Goal: Task Accomplishment & Management: Manage account settings

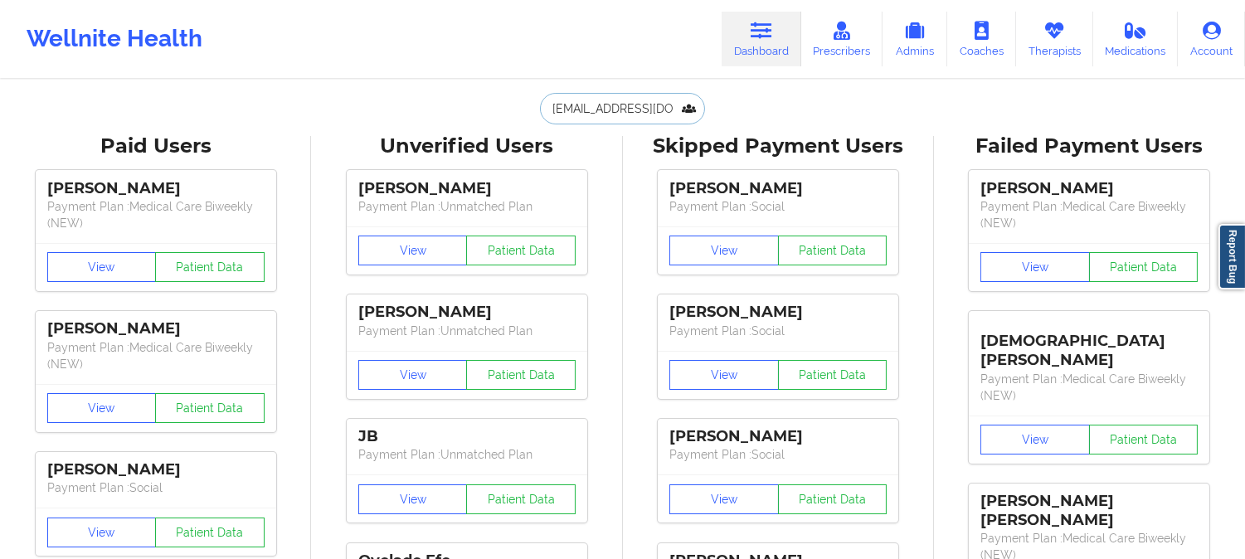
click at [601, 109] on input "[EMAIL_ADDRESS][DOMAIN_NAME]" at bounding box center [622, 109] width 164 height 32
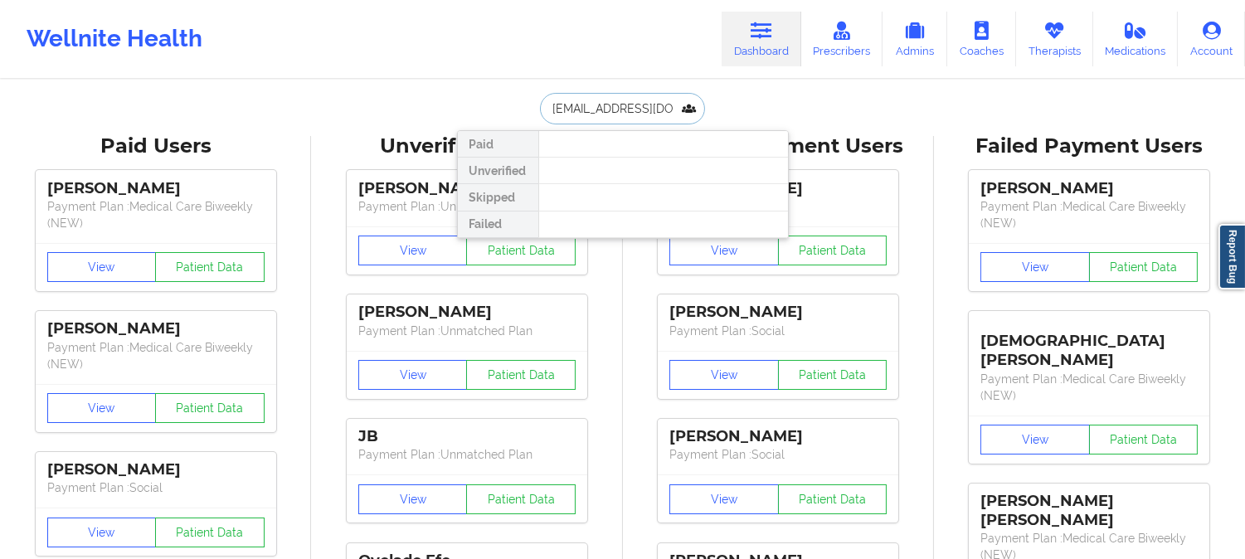
click at [601, 109] on input "[EMAIL_ADDRESS][DOMAIN_NAME]" at bounding box center [622, 109] width 164 height 32
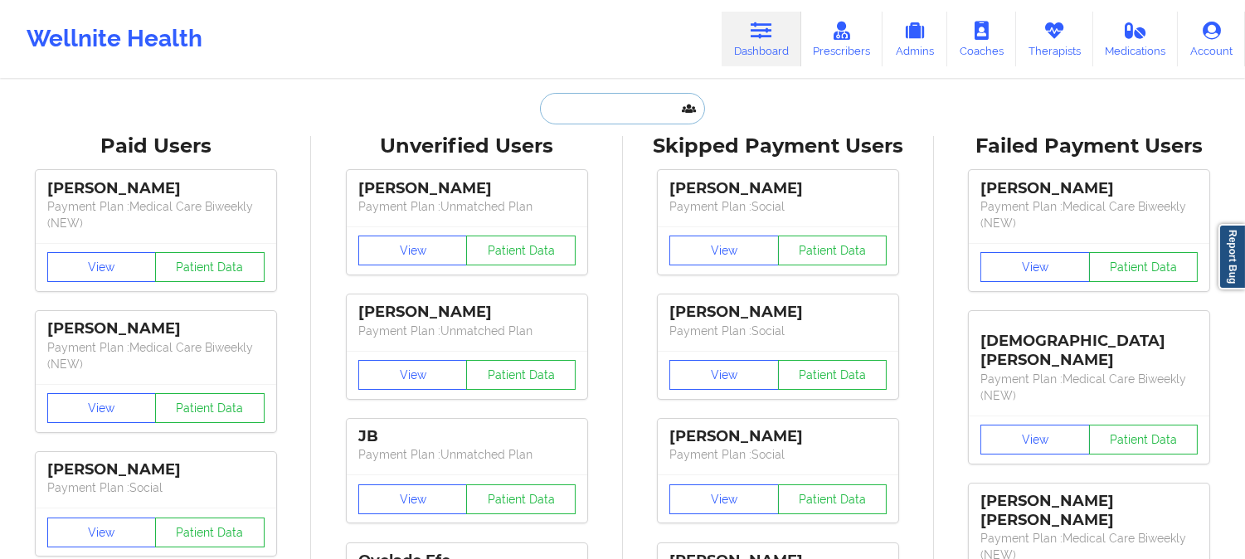
paste input "[EMAIL_ADDRESS][DOMAIN_NAME]"
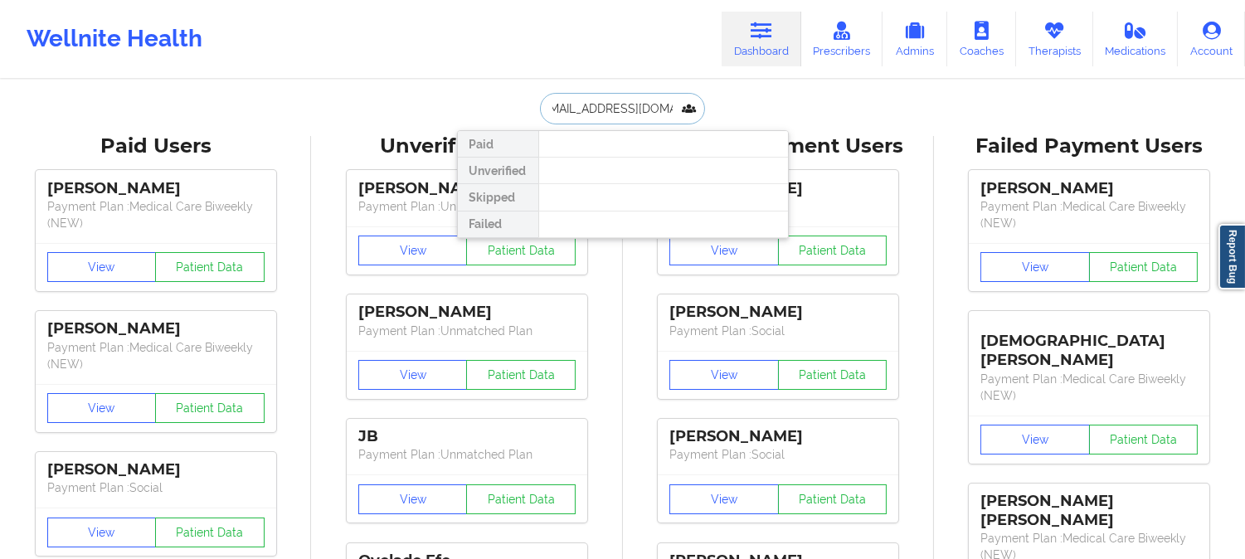
type input "[EMAIL_ADDRESS][DOMAIN_NAME]"
click at [660, 155] on div at bounding box center [663, 144] width 250 height 27
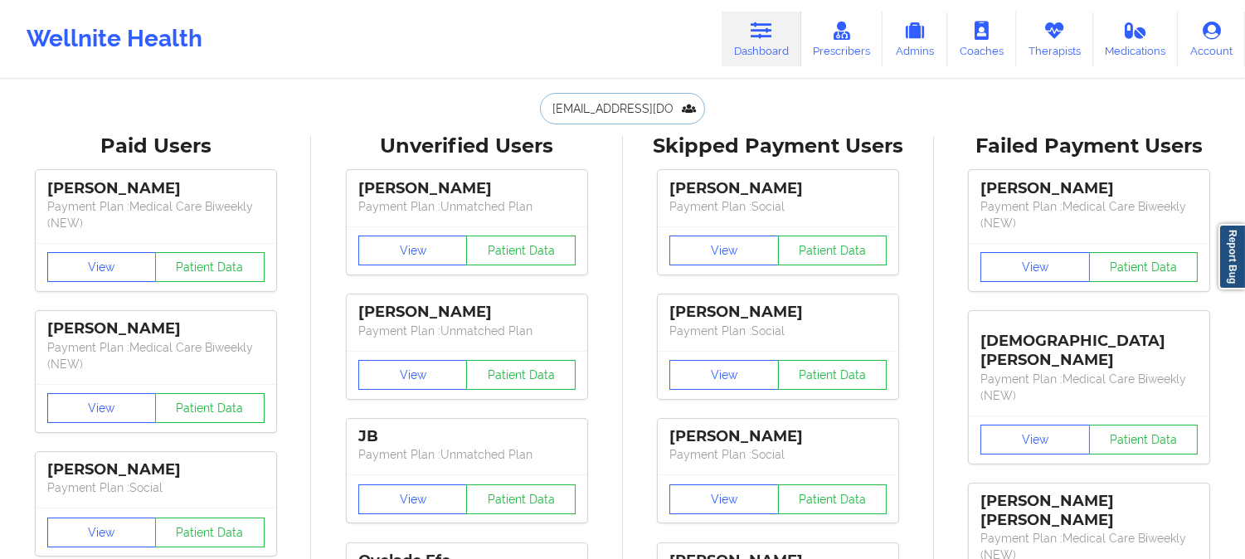
click at [639, 109] on input "[EMAIL_ADDRESS][DOMAIN_NAME]" at bounding box center [622, 109] width 164 height 32
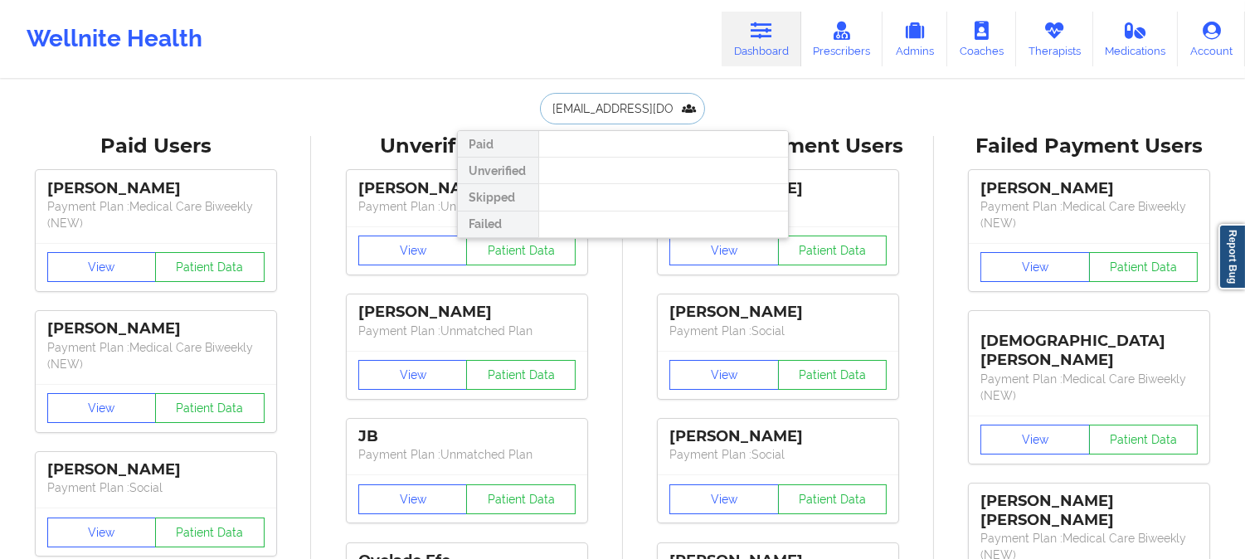
click at [639, 109] on input "[EMAIL_ADDRESS][DOMAIN_NAME]" at bounding box center [622, 109] width 164 height 32
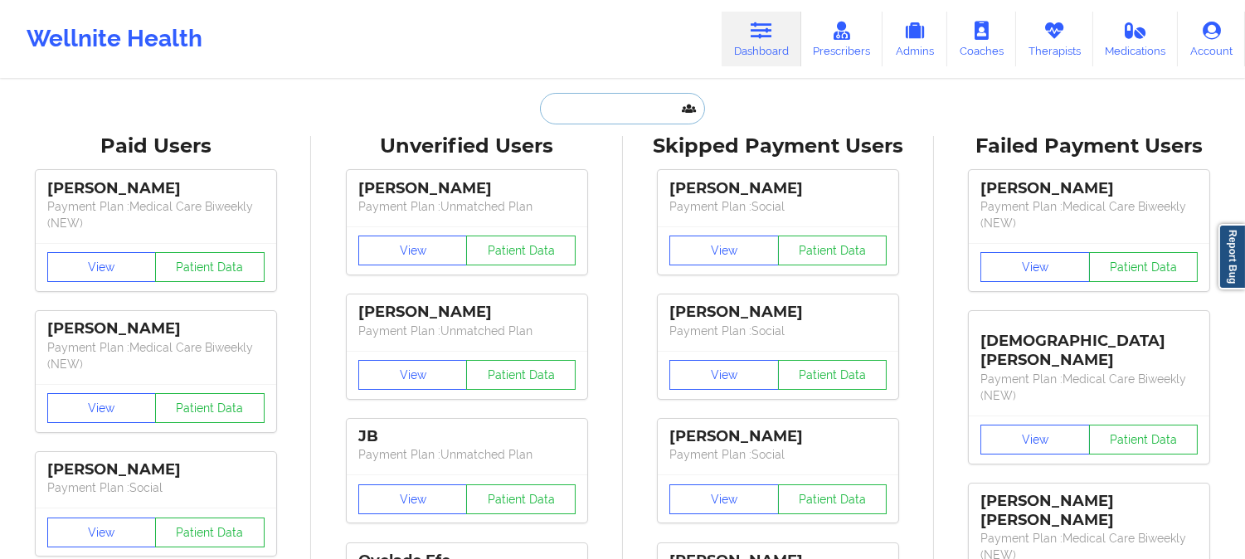
paste input "3. [PERSON_NAME]"
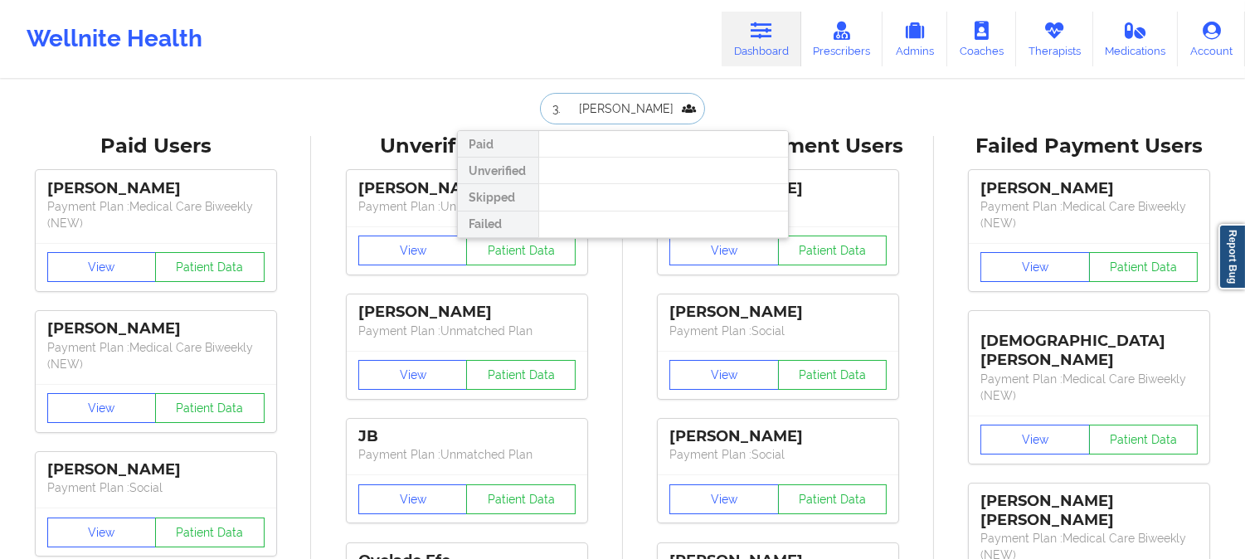
click at [574, 111] on input "3. [PERSON_NAME]" at bounding box center [622, 109] width 164 height 32
type input "[PERSON_NAME]"
click at [660, 109] on input "[PERSON_NAME]" at bounding box center [622, 109] width 164 height 32
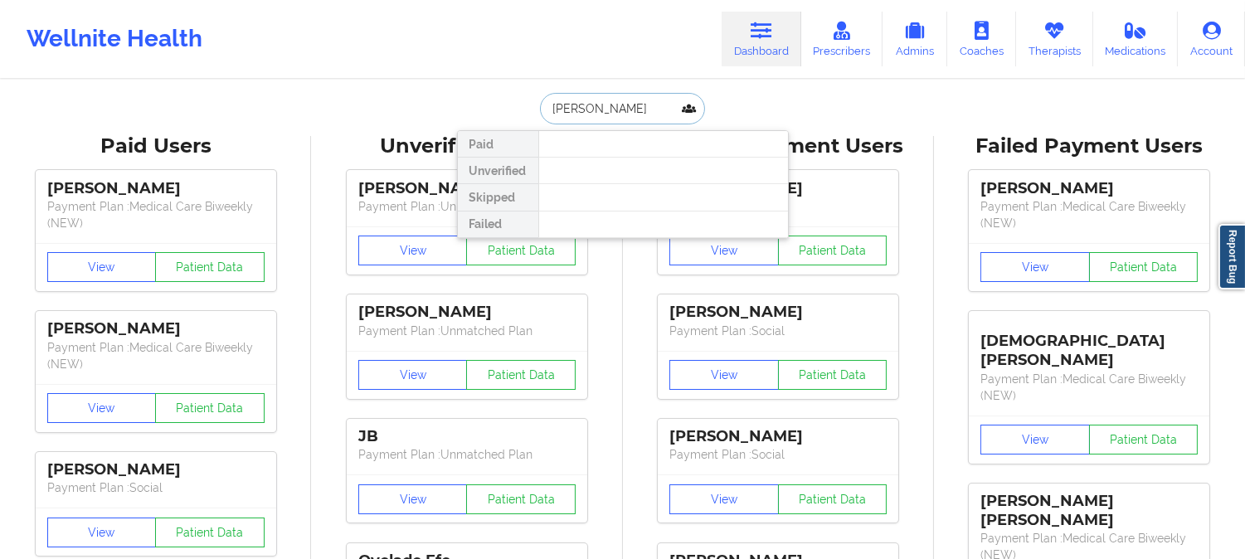
click at [660, 109] on input "[PERSON_NAME]" at bounding box center [622, 109] width 164 height 32
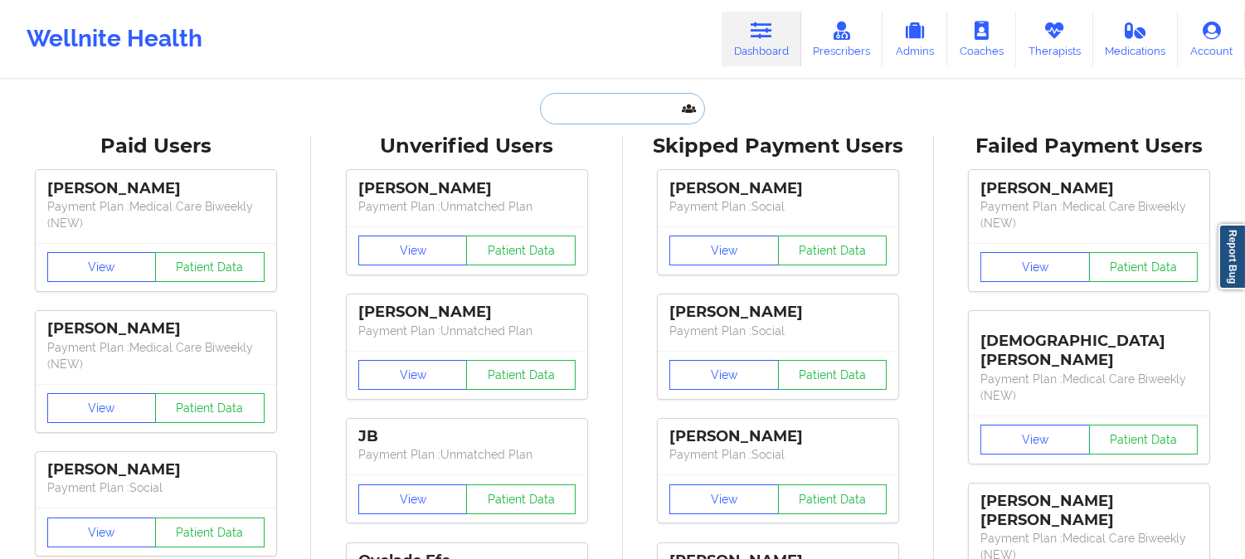
paste input "[EMAIL_ADDRESS][DOMAIN_NAME]"
type input "[EMAIL_ADDRESS][DOMAIN_NAME]"
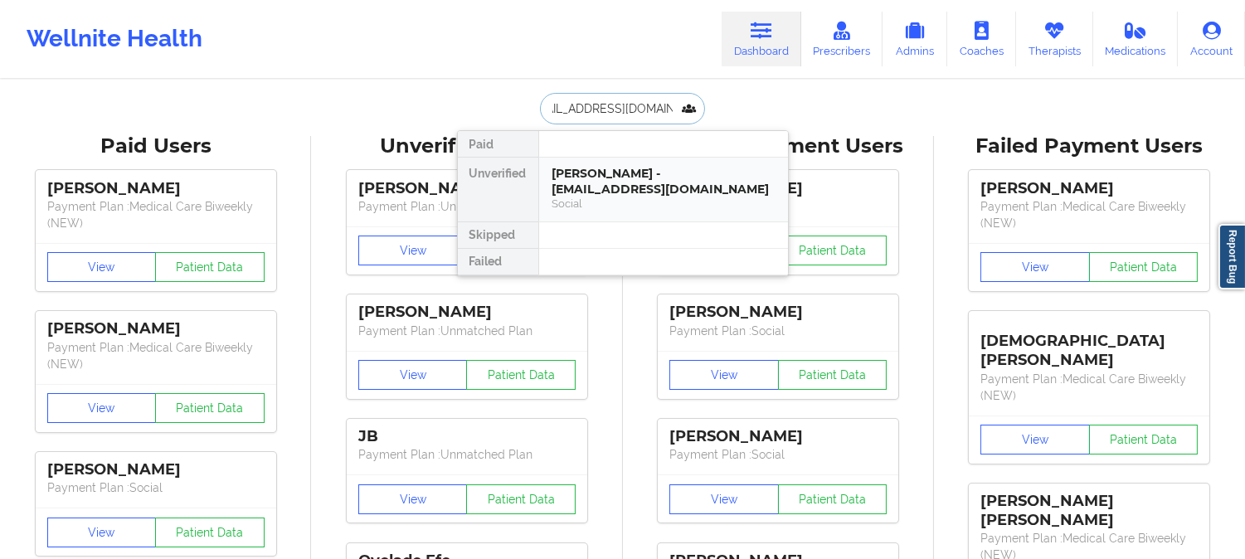
click at [697, 196] on div "[PERSON_NAME] - [EMAIL_ADDRESS][DOMAIN_NAME]" at bounding box center [663, 181] width 222 height 31
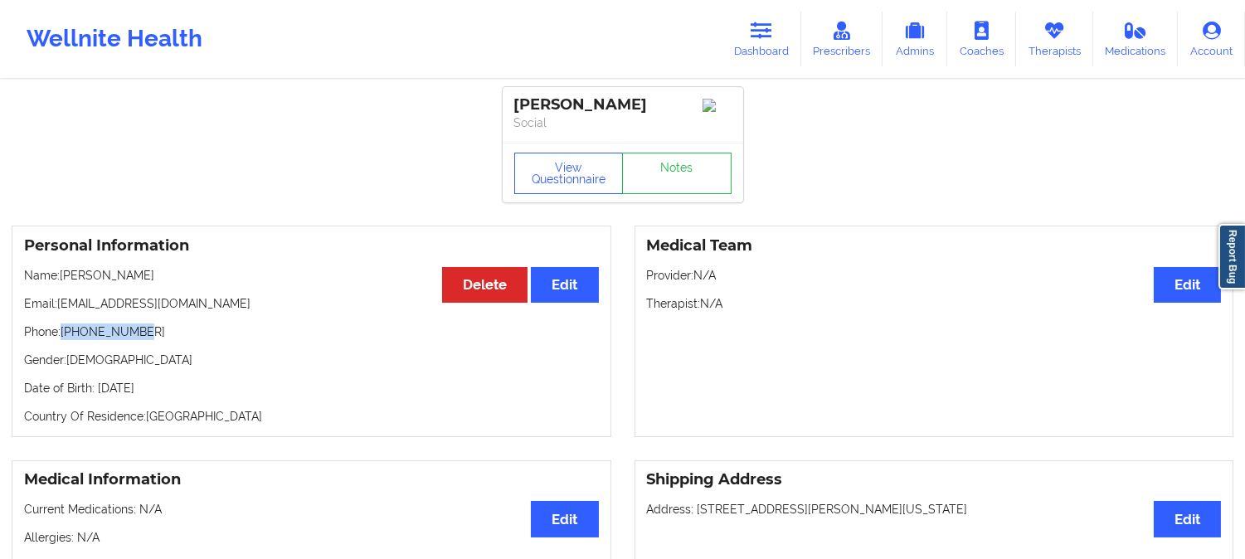
drag, startPoint x: 138, startPoint y: 338, endPoint x: 63, endPoint y: 338, distance: 74.6
click at [63, 338] on p "Phone: [PHONE_NUMBER]" at bounding box center [311, 331] width 575 height 17
copy p "[PHONE_NUMBER]"
click at [760, 35] on icon at bounding box center [761, 31] width 22 height 18
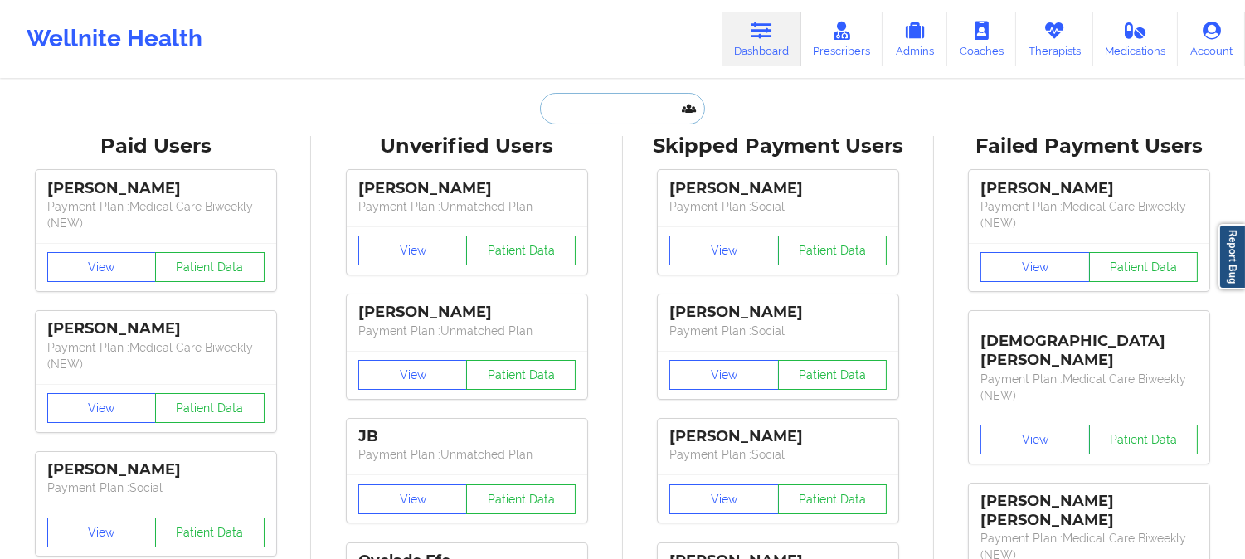
click at [582, 110] on input "text" at bounding box center [622, 109] width 164 height 32
paste input "[PERSON_NAME][DOMAIN_NAME][EMAIL_ADDRESS][DOMAIN_NAME]"
type input "[PERSON_NAME][DOMAIN_NAME][EMAIL_ADDRESS][DOMAIN_NAME]"
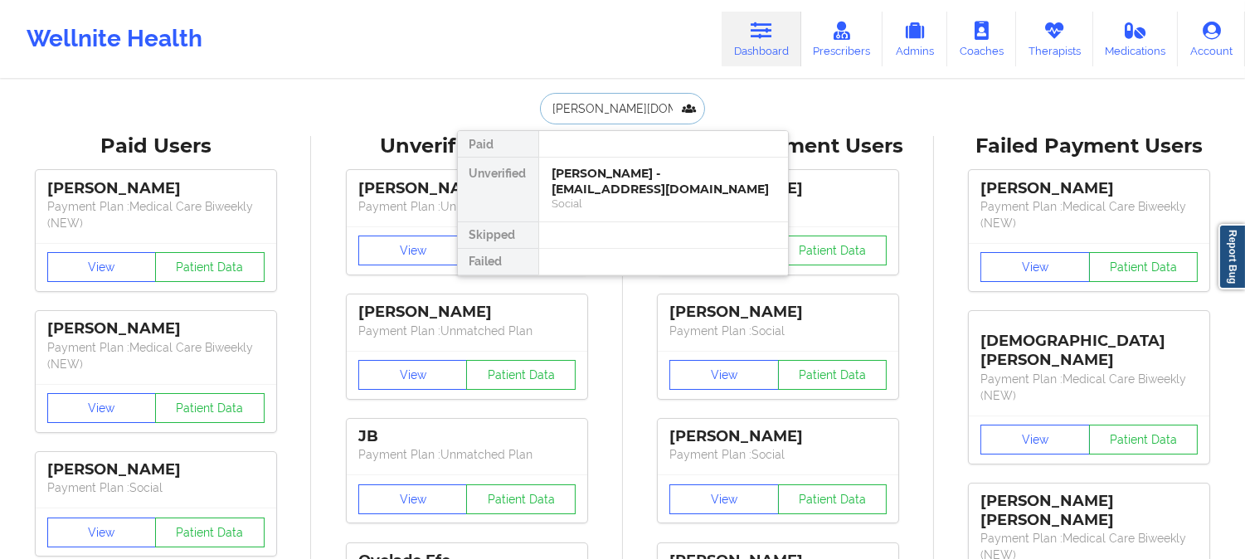
scroll to position [0, 22]
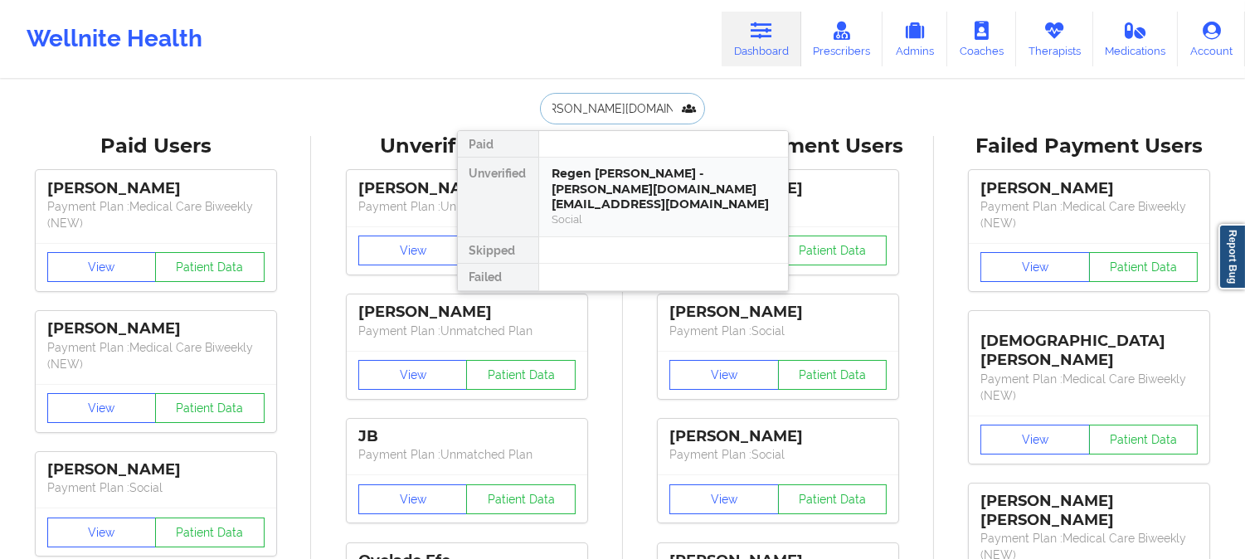
click at [609, 212] on div "Social" at bounding box center [663, 219] width 222 height 14
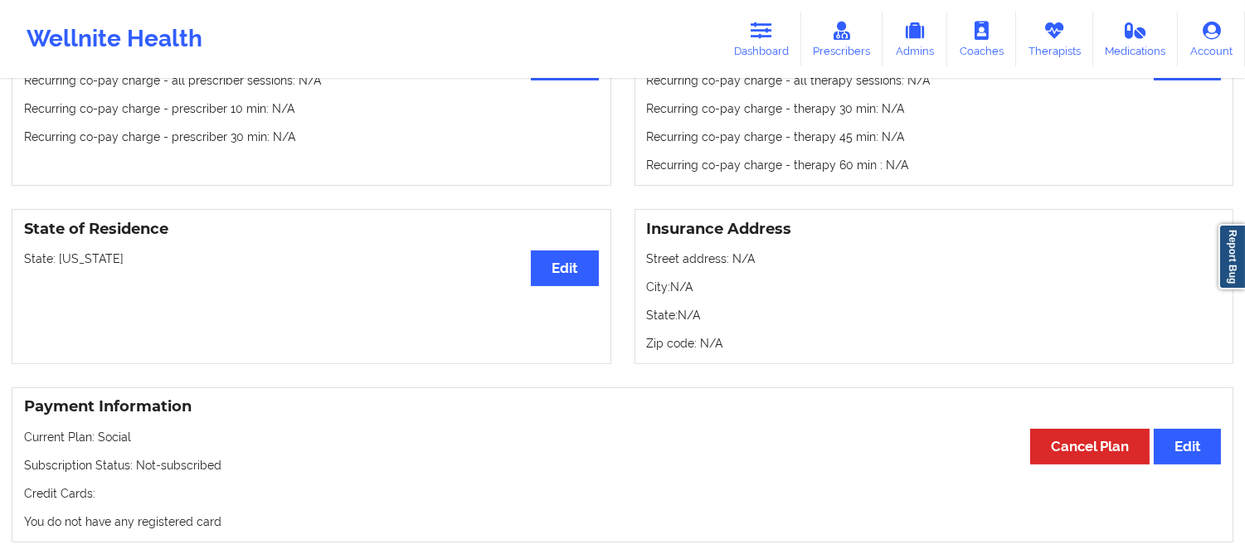
scroll to position [527, 0]
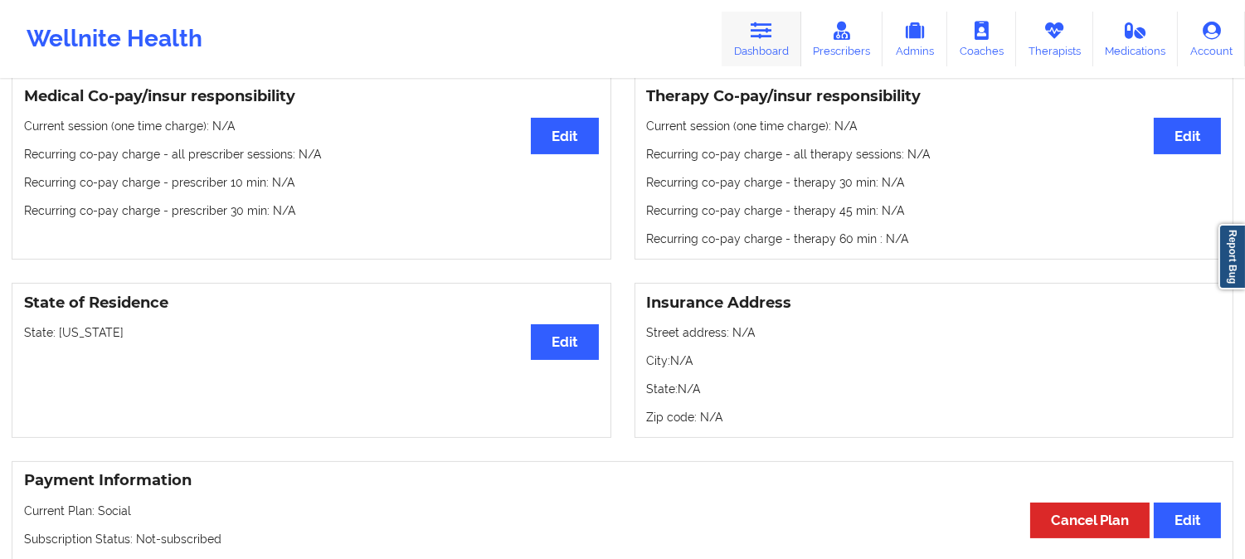
click at [766, 33] on icon at bounding box center [761, 31] width 22 height 18
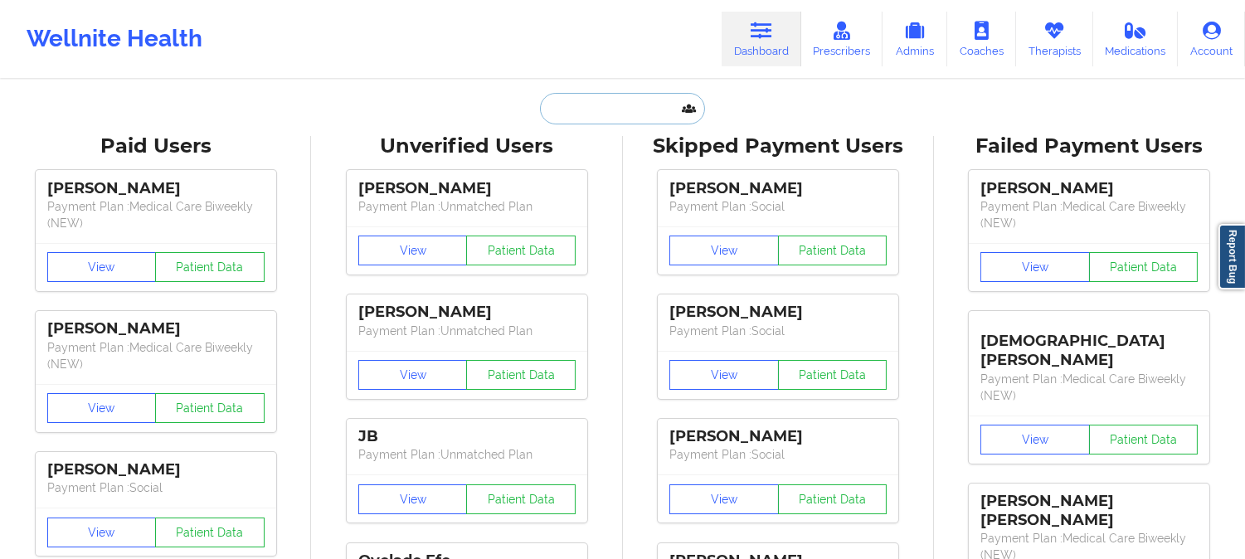
click at [573, 102] on input "text" at bounding box center [622, 109] width 164 height 32
paste input "[EMAIL_ADDRESS][DOMAIN_NAME]"
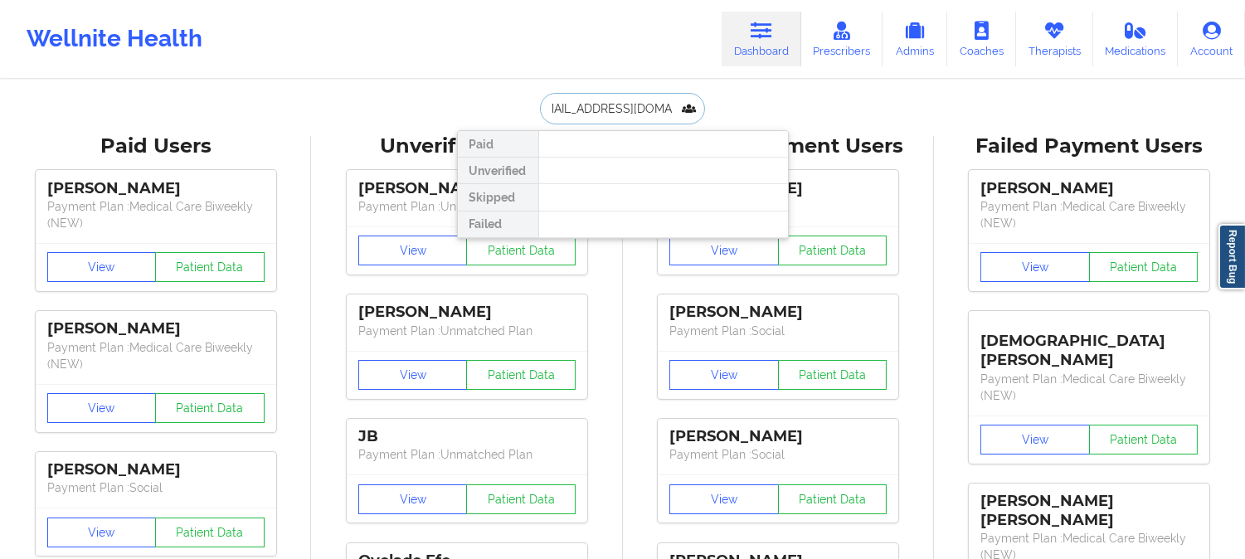
type input "[EMAIL_ADDRESS][DOMAIN_NAME]"
click at [680, 101] on input "[EMAIL_ADDRESS][DOMAIN_NAME]" at bounding box center [622, 109] width 164 height 32
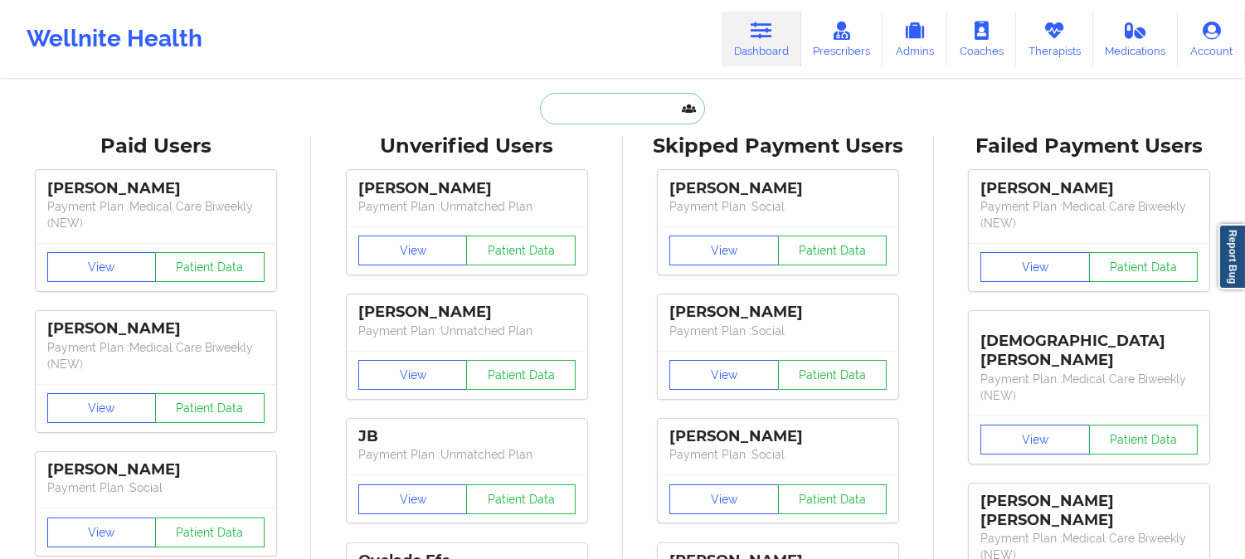
paste input "[PERSON_NAME]"
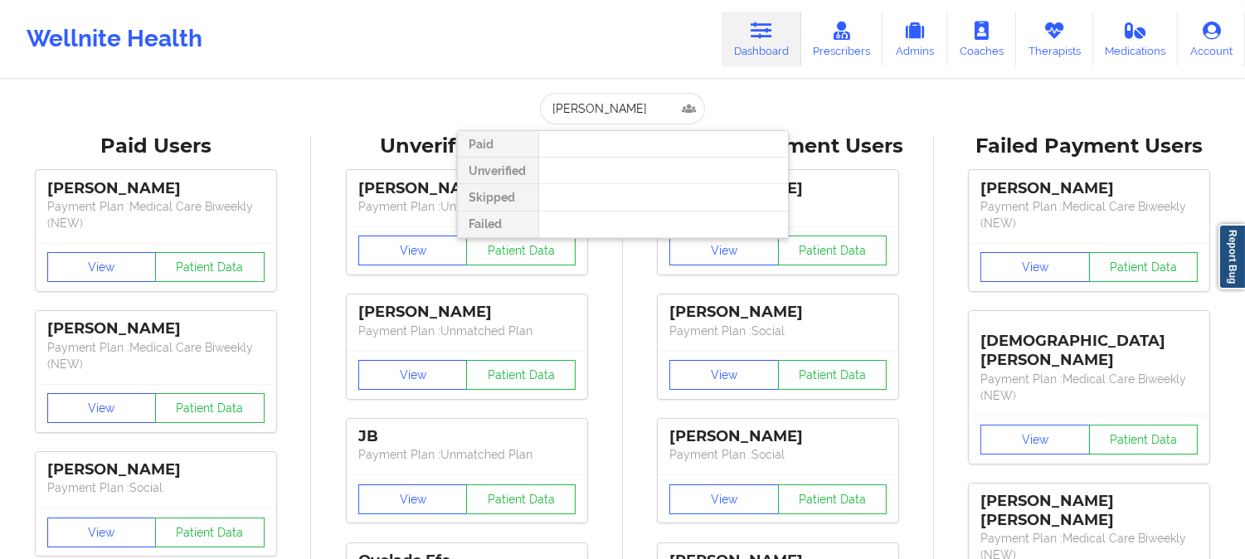
click at [656, 143] on div at bounding box center [663, 144] width 250 height 27
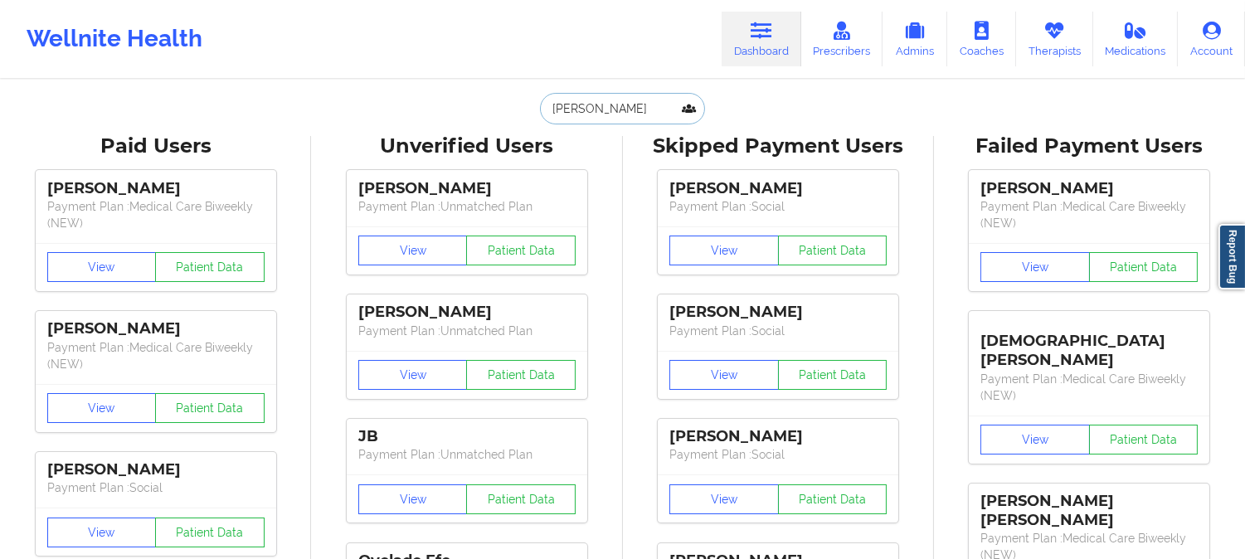
click at [595, 103] on input "[PERSON_NAME]" at bounding box center [622, 109] width 164 height 32
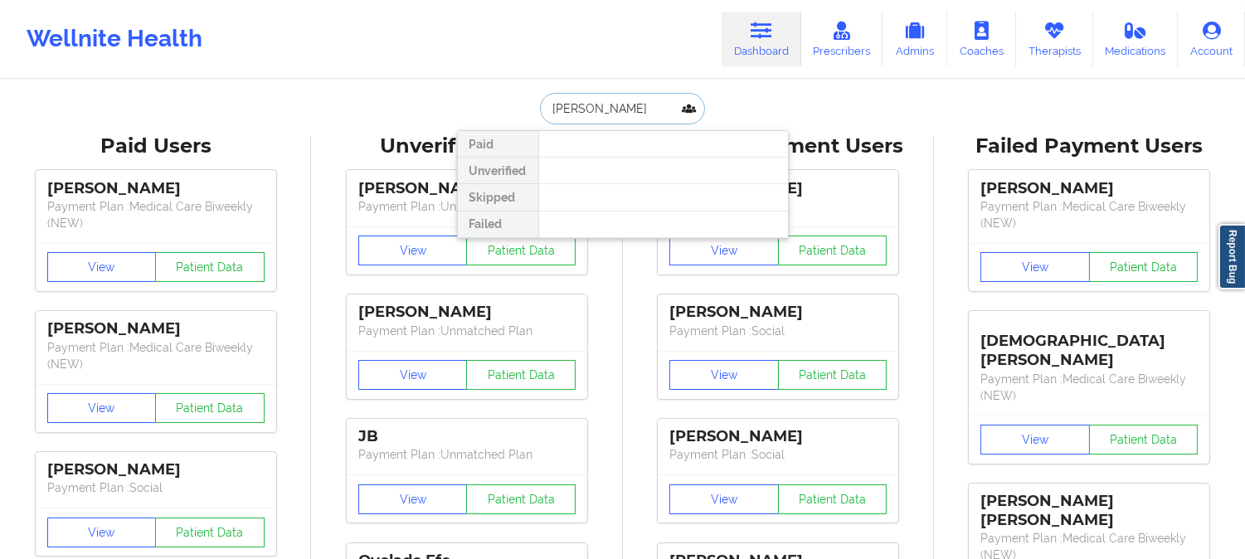
click at [668, 111] on input "[PERSON_NAME]" at bounding box center [622, 109] width 164 height 32
click at [550, 104] on input "[PERSON_NAME]" at bounding box center [622, 109] width 164 height 32
type input "[PERSON_NAME]"
click at [667, 102] on input "[PERSON_NAME]" at bounding box center [622, 109] width 164 height 32
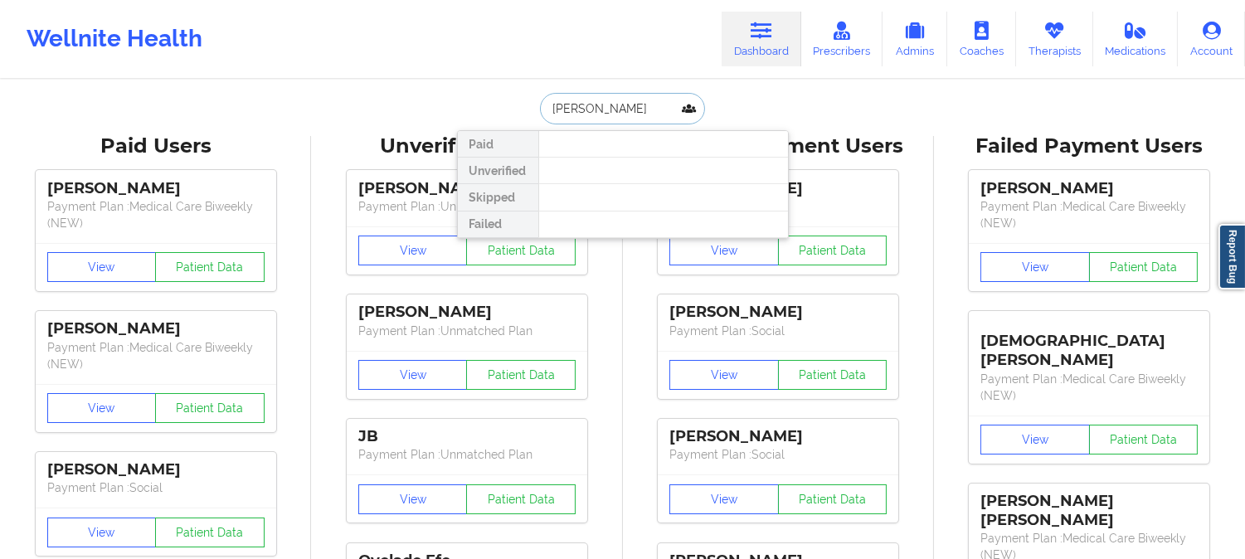
click at [667, 102] on input "[PERSON_NAME]" at bounding box center [622, 109] width 164 height 32
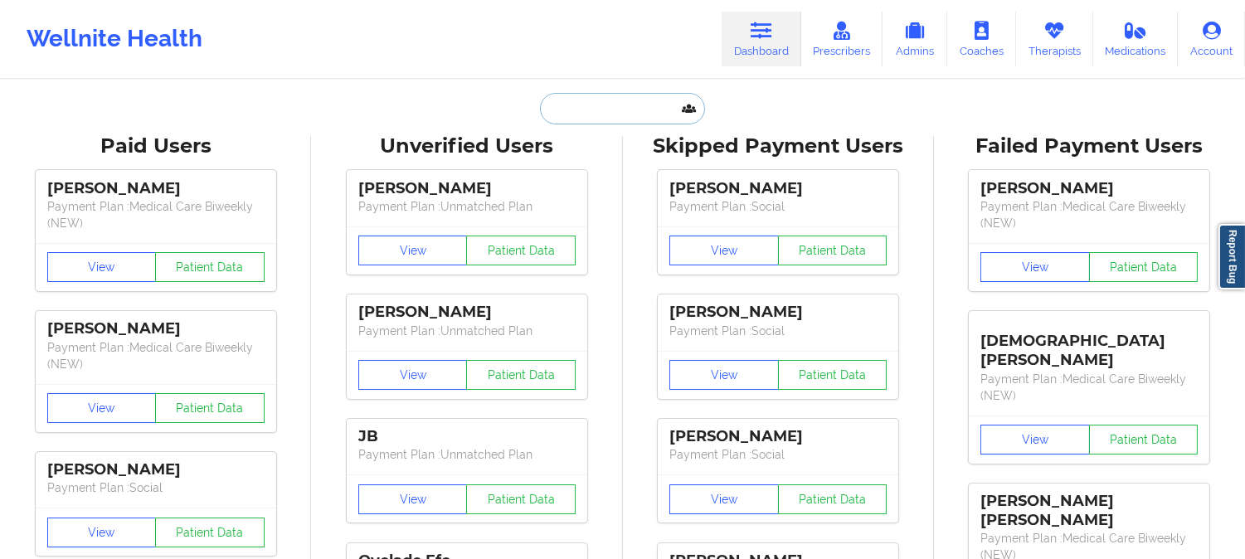
paste input "[PERSON_NAME]"
type input "[PERSON_NAME]"
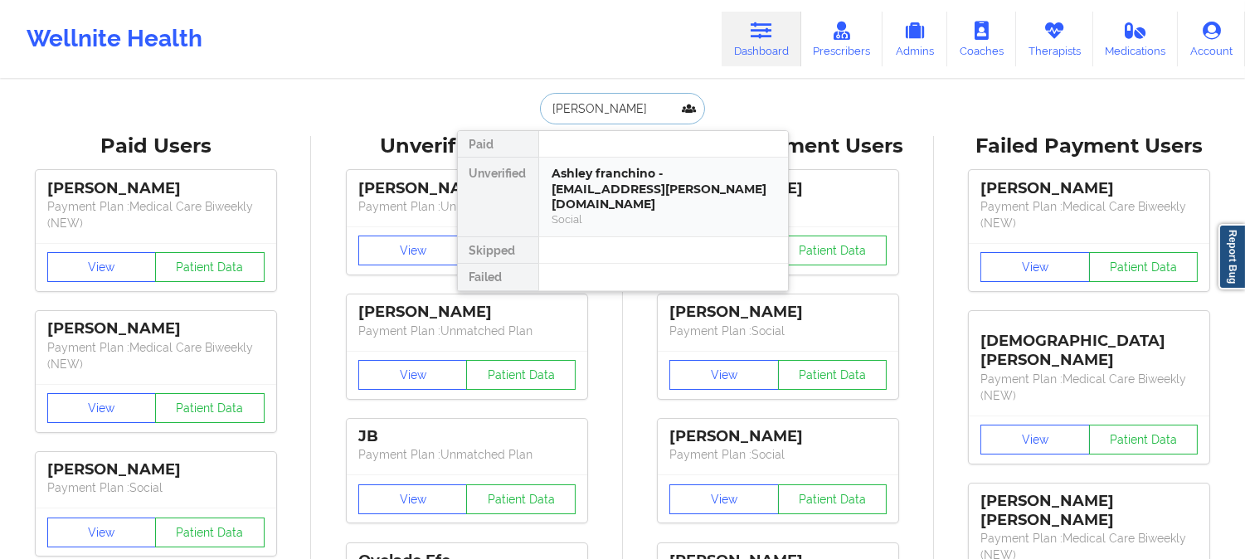
click at [617, 212] on div "Social" at bounding box center [663, 219] width 222 height 14
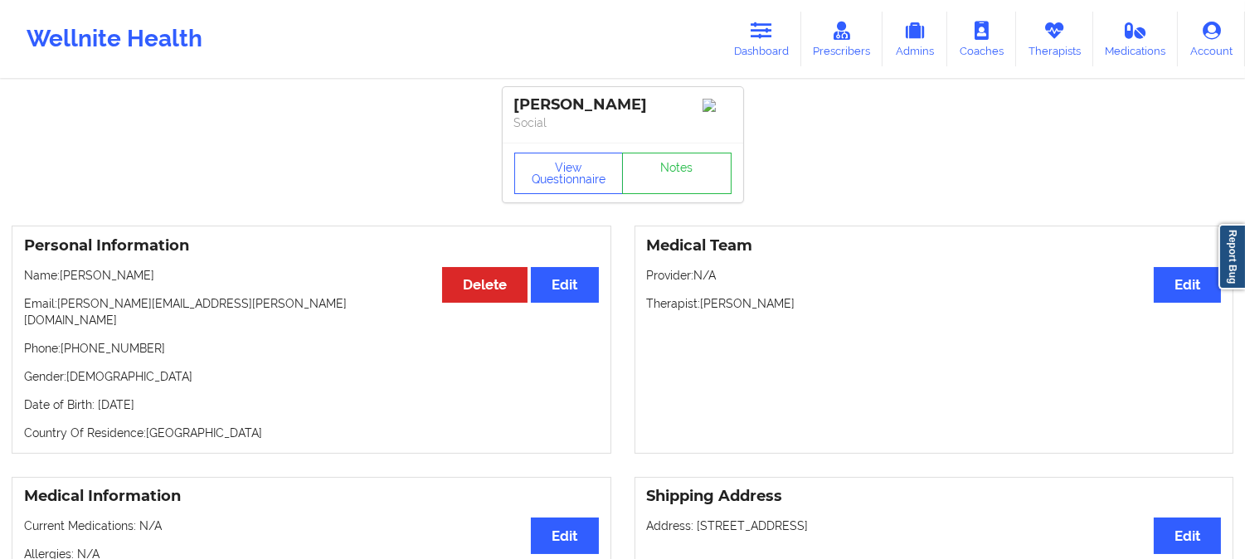
drag, startPoint x: 159, startPoint y: 283, endPoint x: 60, endPoint y: 283, distance: 99.5
click at [60, 283] on p "Name: [PERSON_NAME]" at bounding box center [311, 275] width 575 height 17
copy p "[PERSON_NAME]"
click at [580, 181] on button "View Questionnaire" at bounding box center [568, 173] width 109 height 41
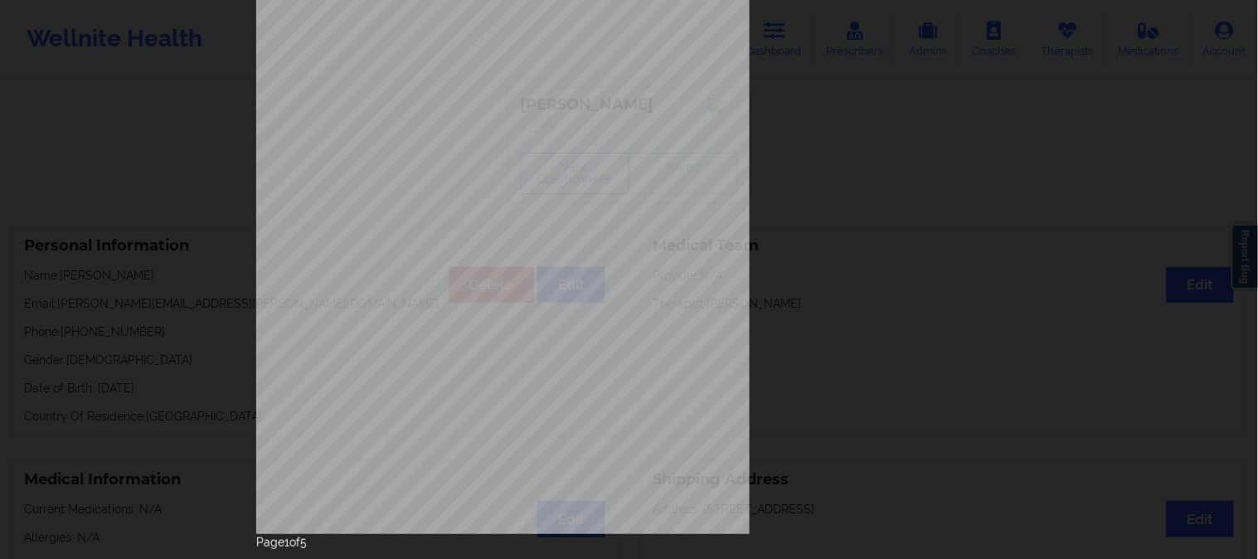
scroll to position [232, 0]
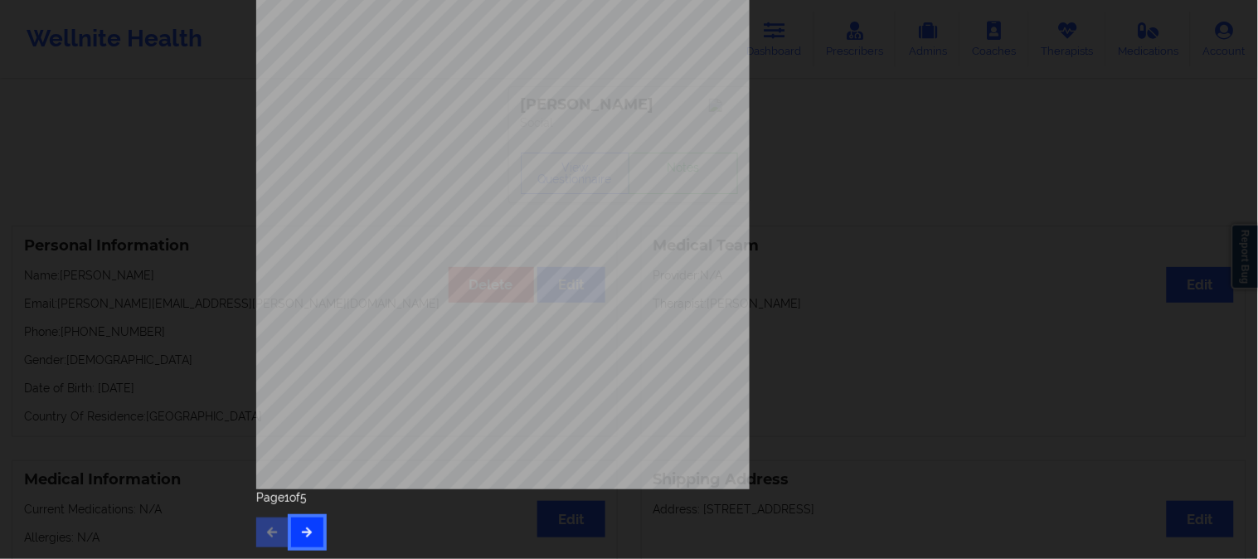
click at [303, 527] on icon "button" at bounding box center [307, 532] width 14 height 10
click at [301, 535] on icon "button" at bounding box center [307, 532] width 14 height 10
click at [304, 534] on icon "button" at bounding box center [307, 532] width 14 height 10
click at [303, 532] on icon "button" at bounding box center [307, 532] width 14 height 10
click at [265, 529] on icon "button" at bounding box center [272, 532] width 14 height 10
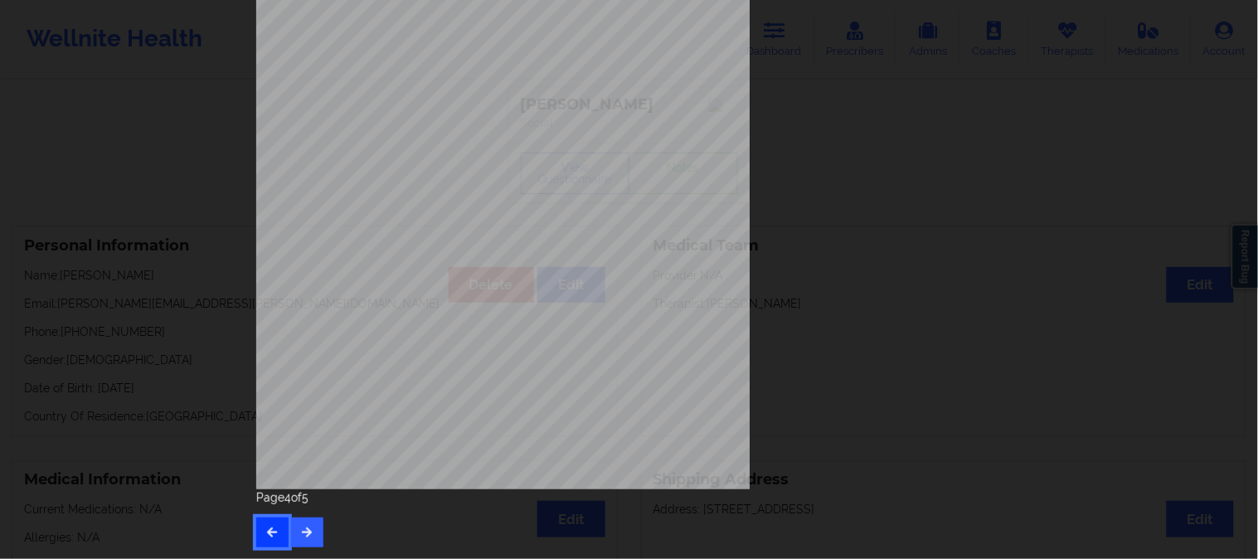
click at [265, 529] on icon "button" at bounding box center [272, 532] width 14 height 10
click at [1007, 287] on div "Feeling nervous, anxious, or on edge Not being able to stop or control worrying…" at bounding box center [630, 168] width 770 height 779
click at [278, 532] on button "button" at bounding box center [272, 532] width 32 height 30
click at [278, 532] on div "Page 1 of 5" at bounding box center [629, 518] width 746 height 58
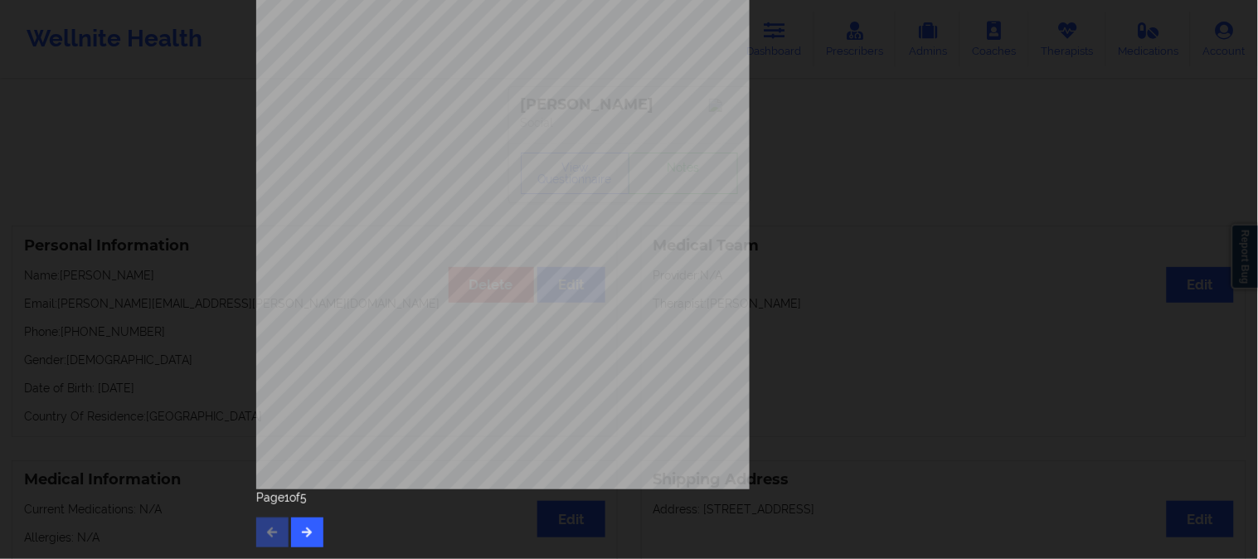
click at [1106, 316] on div "[STREET_ADDRESS] What state do you live in ? [US_STATE] Full Name [PERSON_NAME]…" at bounding box center [629, 279] width 1258 height 559
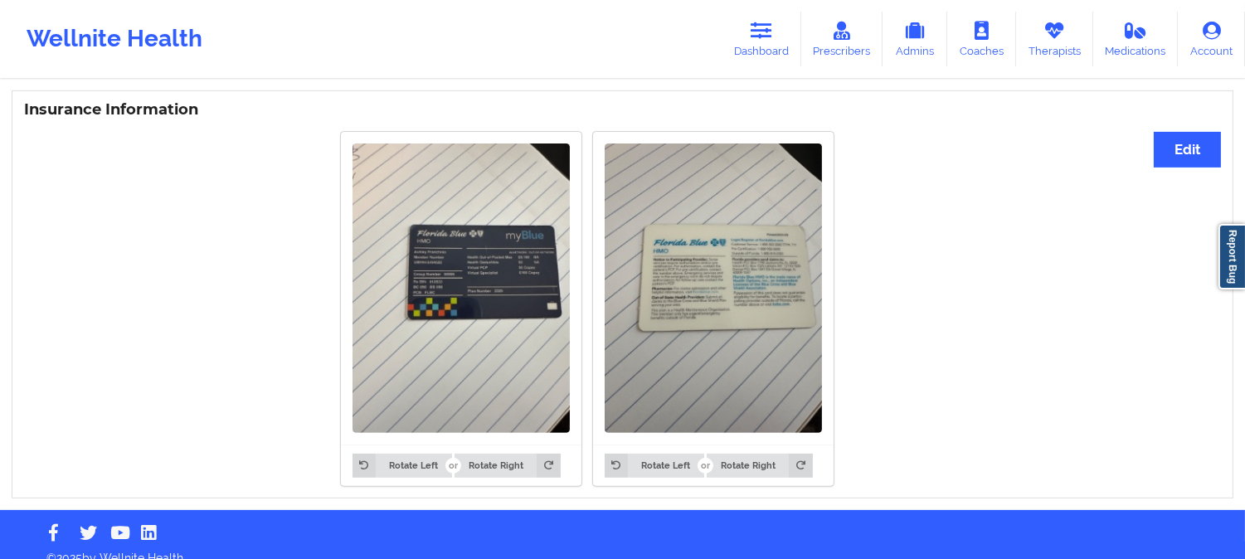
scroll to position [1153, 0]
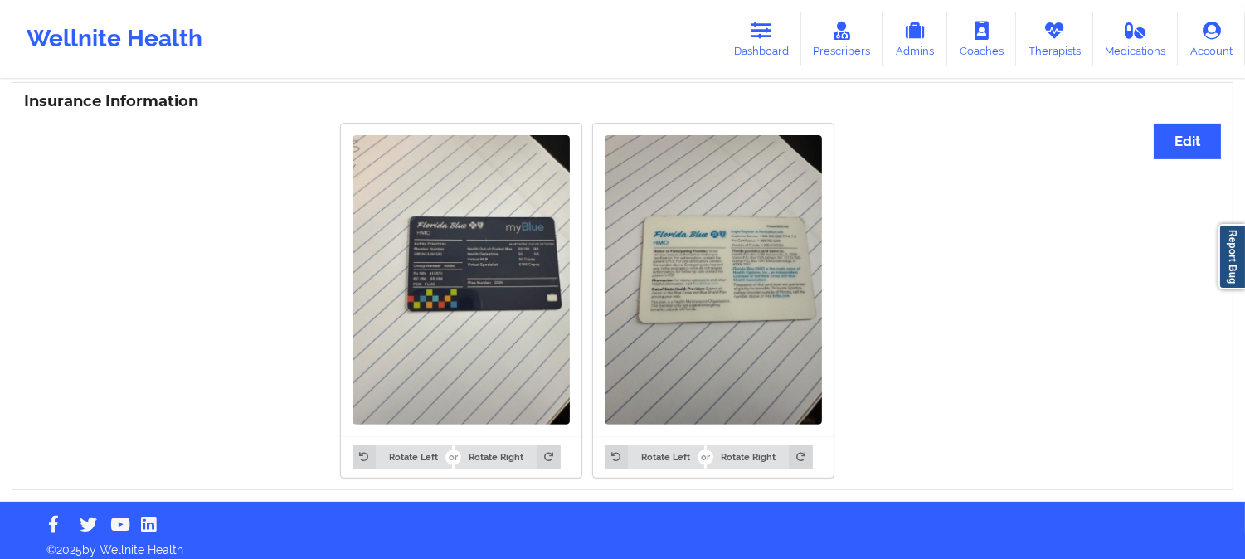
click at [502, 343] on img at bounding box center [460, 279] width 217 height 289
click at [429, 452] on button "Rotate Left" at bounding box center [402, 456] width 100 height 23
click at [502, 269] on img at bounding box center [460, 279] width 217 height 289
click at [479, 282] on img at bounding box center [460, 279] width 217 height 289
click at [1192, 135] on button "Edit" at bounding box center [1186, 142] width 67 height 36
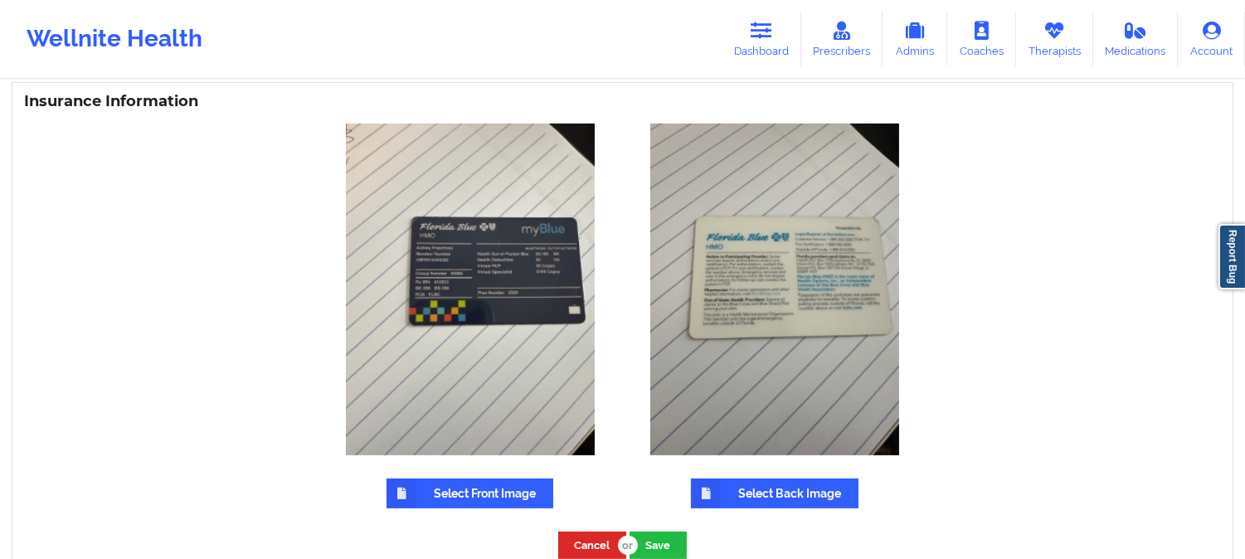
click at [511, 277] on img at bounding box center [470, 290] width 249 height 332
click at [483, 483] on label "Select Front Image" at bounding box center [469, 493] width 167 height 30
click at [0, 0] on input "Select Front Image" at bounding box center [0, 0] width 0 height 0
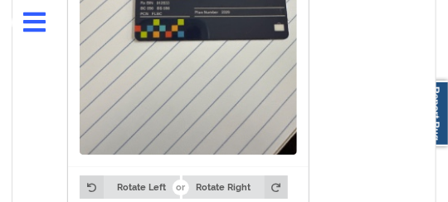
scroll to position [2016, 0]
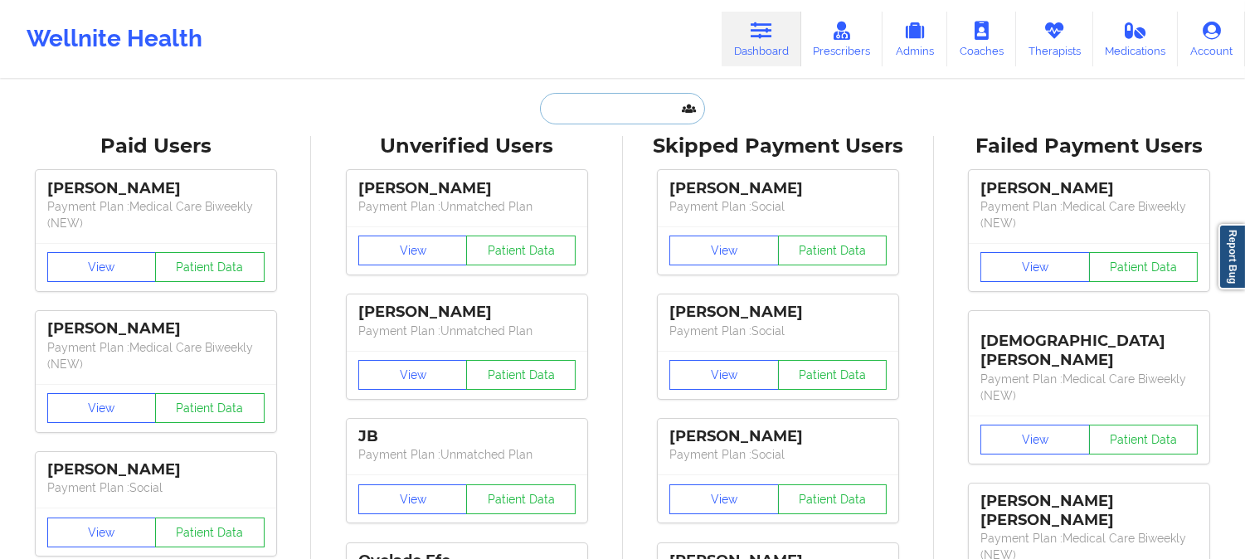
click at [590, 122] on input "text" at bounding box center [622, 109] width 164 height 32
paste input "[PERSON_NAME][EMAIL_ADDRESS][PERSON_NAME][DOMAIN_NAME]"
type input "[PERSON_NAME][EMAIL_ADDRESS][PERSON_NAME][DOMAIN_NAME]"
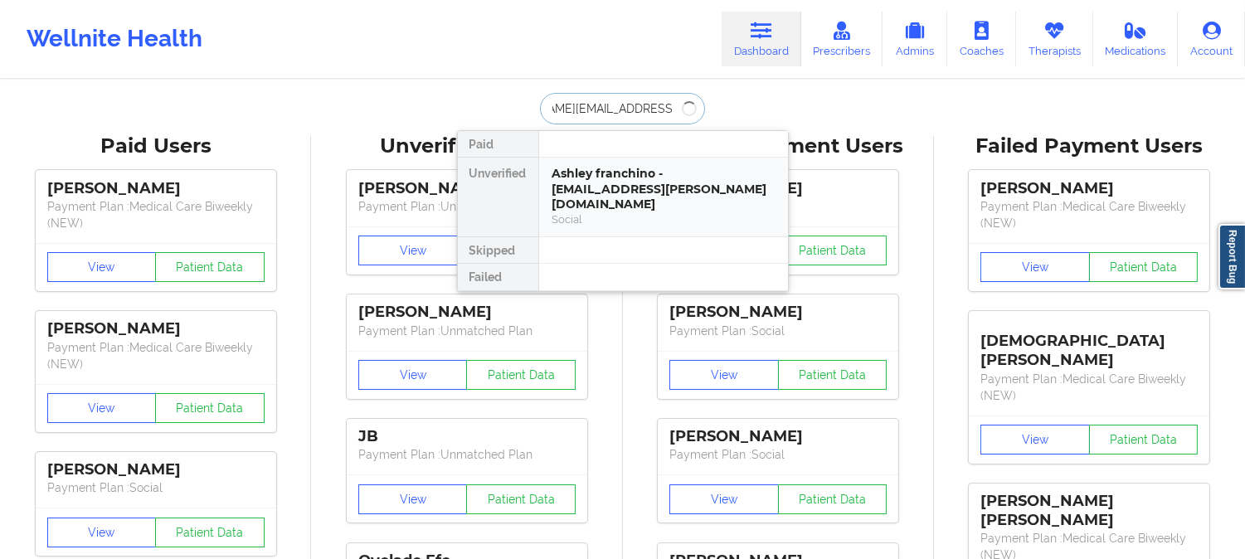
click at [609, 196] on div "Ashley franchino - [EMAIL_ADDRESS][PERSON_NAME][DOMAIN_NAME]" at bounding box center [663, 189] width 222 height 46
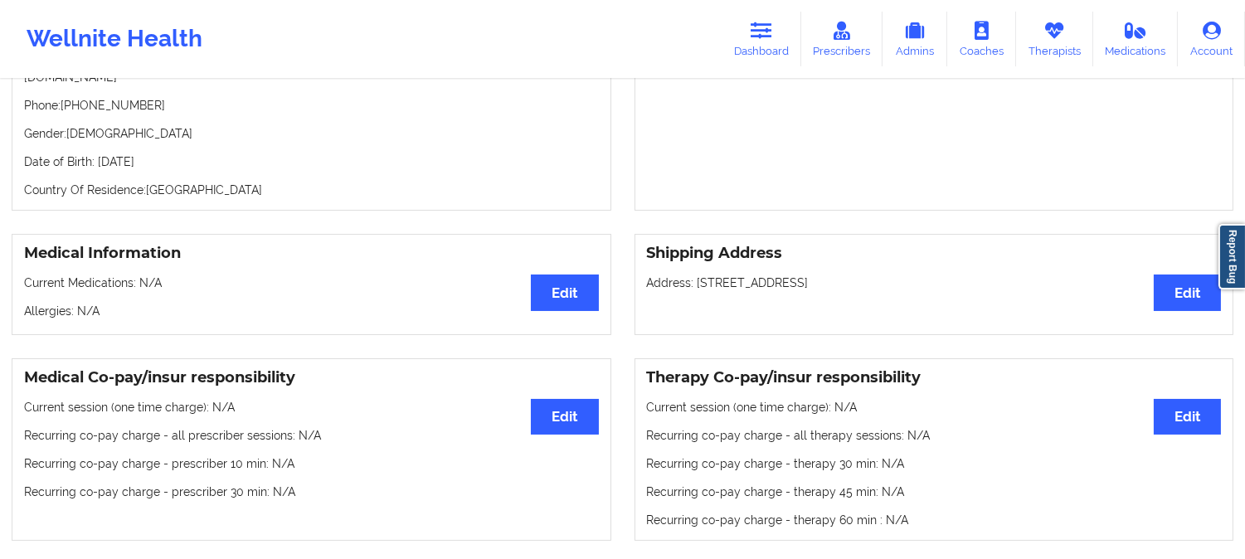
scroll to position [184, 0]
